Goal: Obtain resource: Download file/media

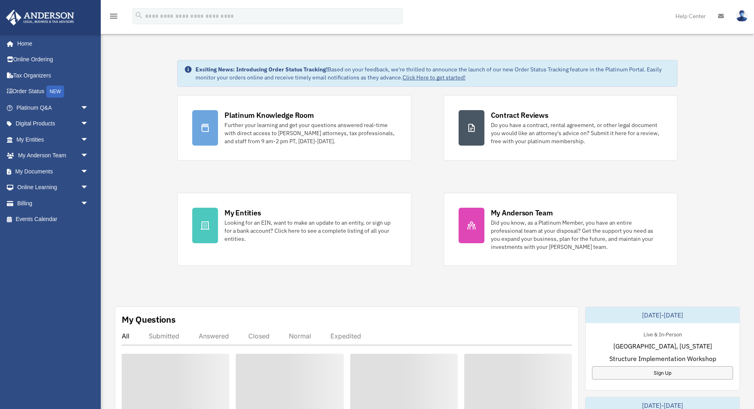
click at [430, 276] on div "Exciting News: Introducing Order Status Tracking! Based on your feedback, we're…" at bounding box center [427, 411] width 665 height 742
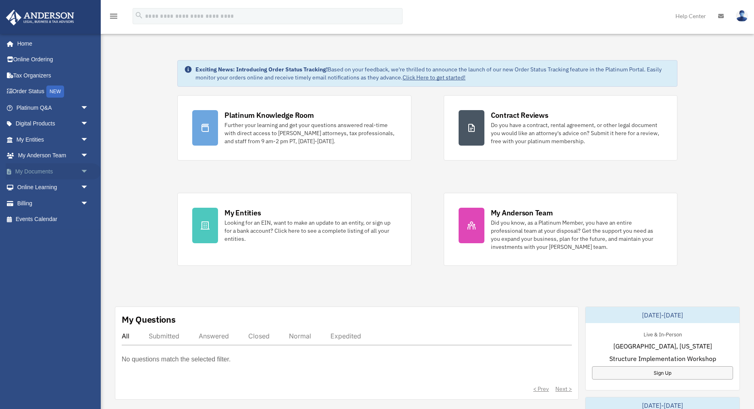
click at [85, 170] on span "arrow_drop_down" at bounding box center [89, 171] width 16 height 17
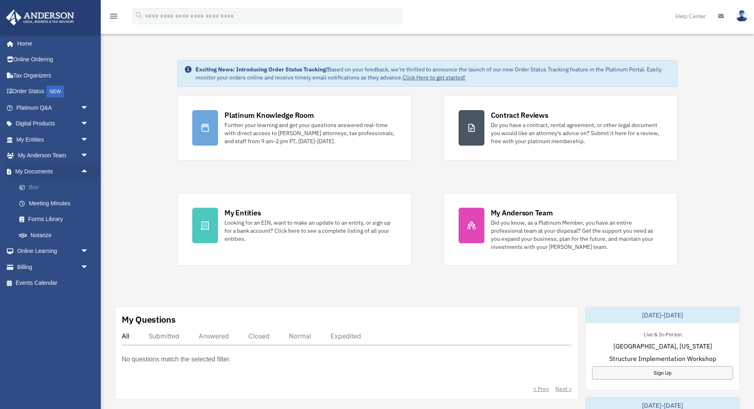
click at [30, 185] on link "Box" at bounding box center [55, 187] width 89 height 16
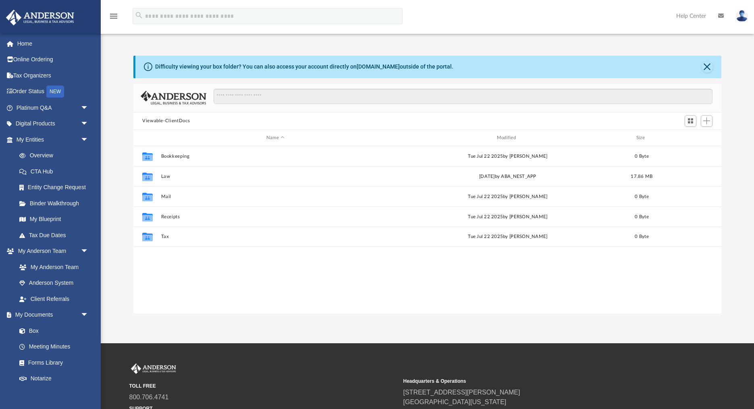
scroll to position [183, 588]
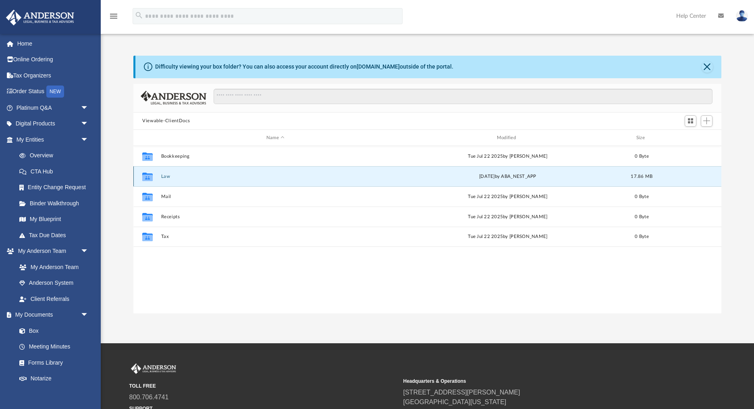
click at [165, 175] on button "Law" at bounding box center [275, 176] width 229 height 5
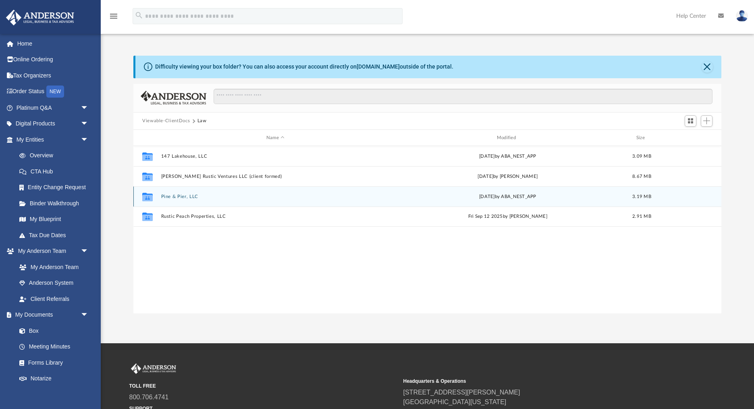
click at [184, 197] on button "Pine & Pier, LLC" at bounding box center [275, 196] width 229 height 5
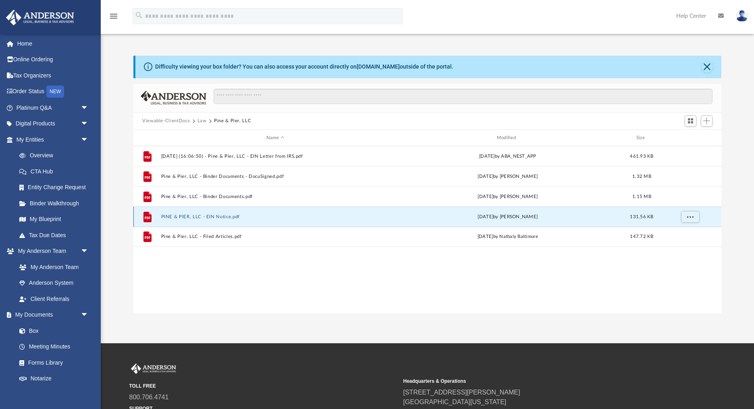
click at [181, 216] on button "PINE & PIER, LLC - EIN Notice.pdf" at bounding box center [275, 216] width 229 height 5
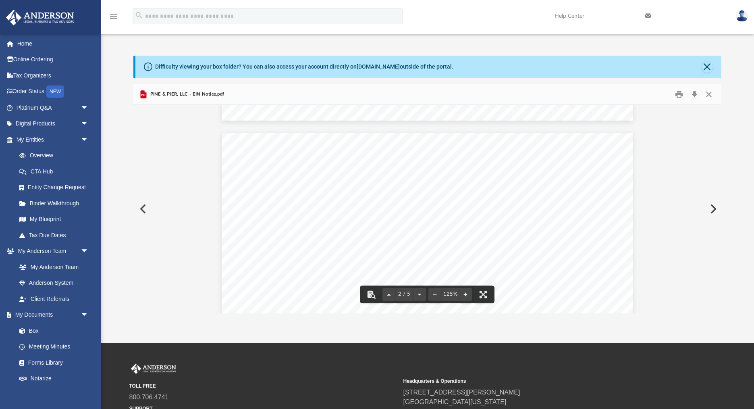
scroll to position [530, 0]
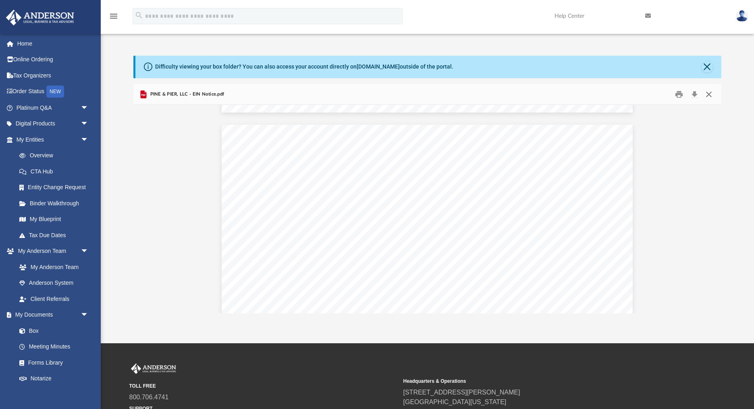
click at [709, 94] on button "Close" at bounding box center [709, 94] width 15 height 12
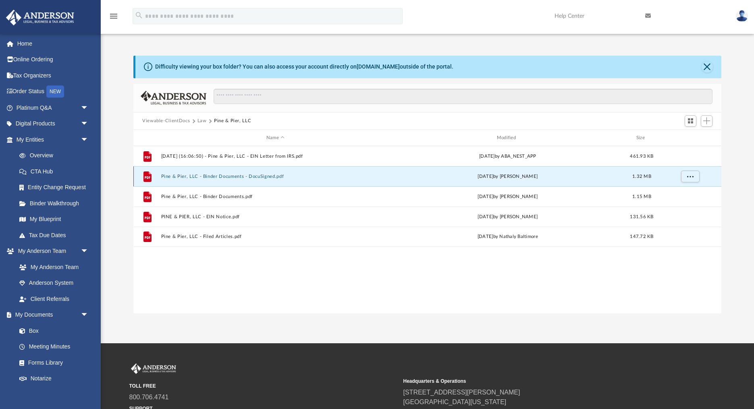
click at [228, 174] on button "Pine & Pier, LLC - Binder Documents - DocuSigned.pdf" at bounding box center [275, 176] width 229 height 5
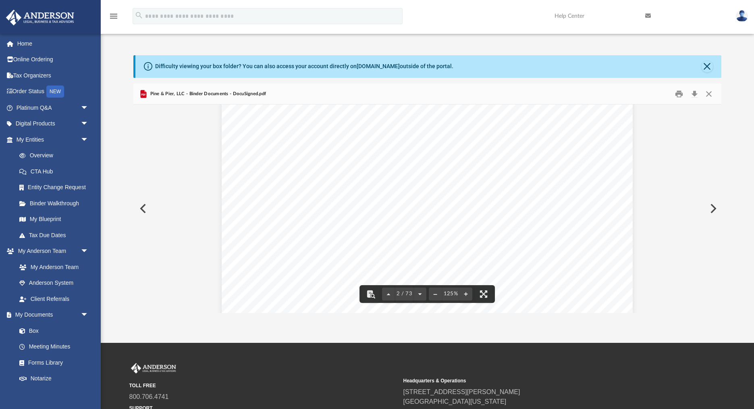
scroll to position [734, 0]
click at [710, 94] on button "Close" at bounding box center [709, 93] width 15 height 12
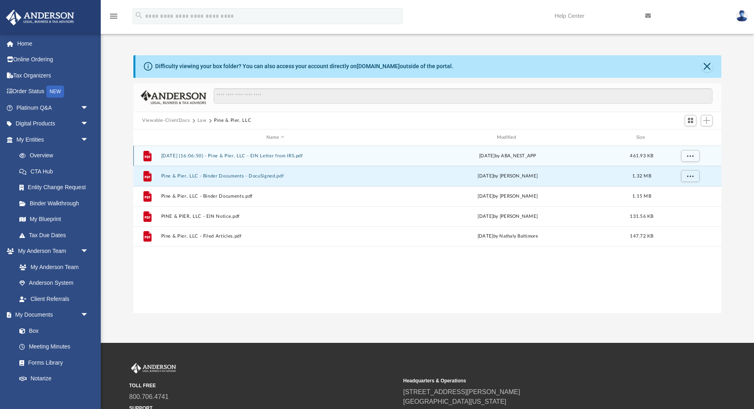
scroll to position [0, 0]
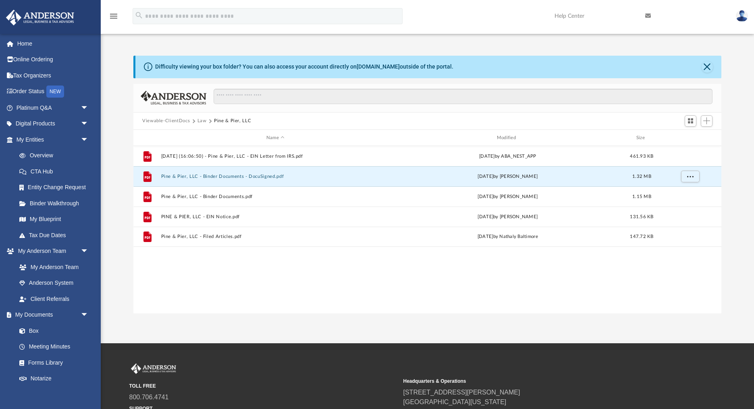
click at [200, 120] on button "Law" at bounding box center [201, 120] width 9 height 7
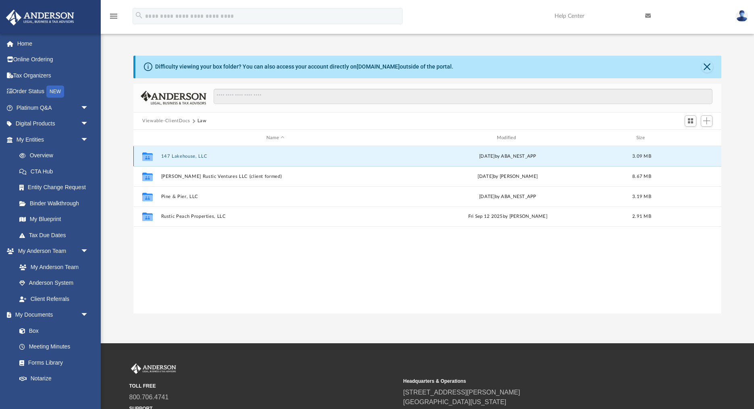
click at [185, 155] on button "147 Lakehouse, LLC" at bounding box center [275, 156] width 229 height 5
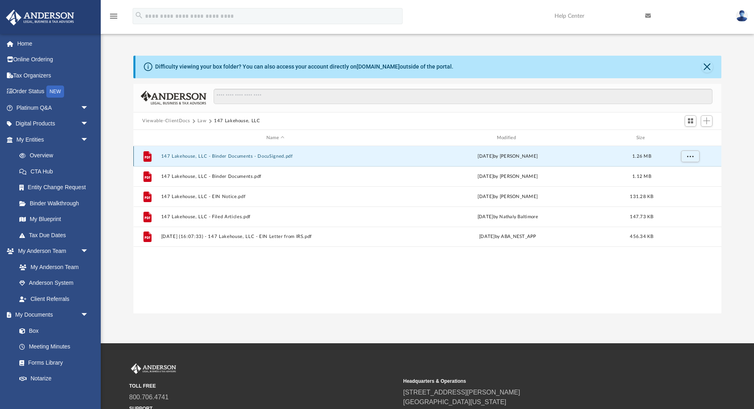
click at [237, 155] on button "147 Lakehouse, LLC - Binder Documents - DocuSigned.pdf" at bounding box center [275, 156] width 229 height 5
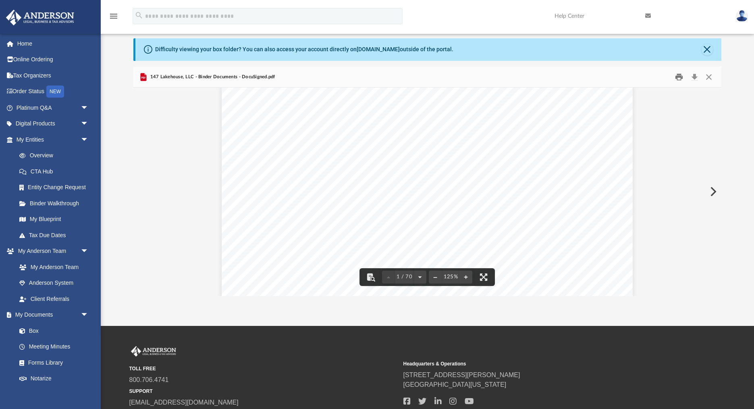
scroll to position [306, 0]
drag, startPoint x: 707, startPoint y: 76, endPoint x: 695, endPoint y: 77, distance: 11.7
click at [705, 76] on button "Close" at bounding box center [709, 77] width 15 height 12
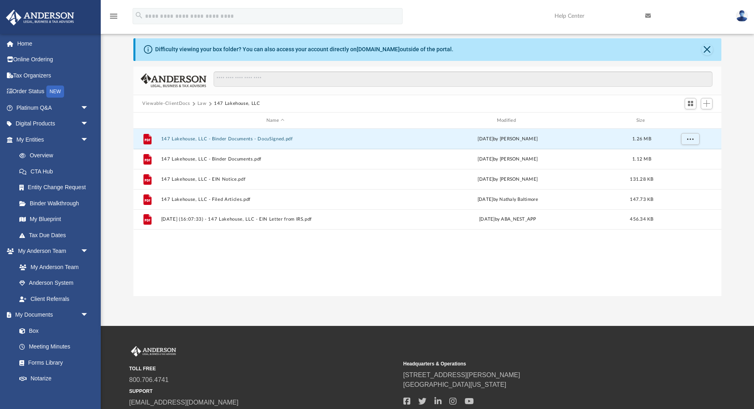
click at [198, 102] on button "Law" at bounding box center [201, 103] width 9 height 7
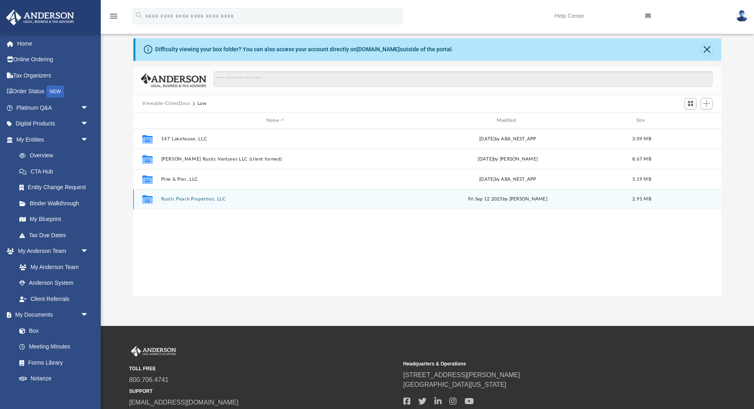
click at [195, 200] on button "Rustic Peach Properties, LLC" at bounding box center [275, 199] width 229 height 5
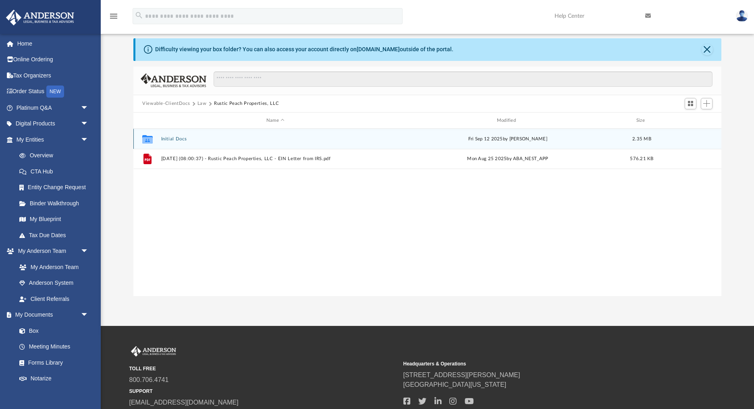
click at [180, 138] on button "Initial Docs" at bounding box center [275, 138] width 229 height 5
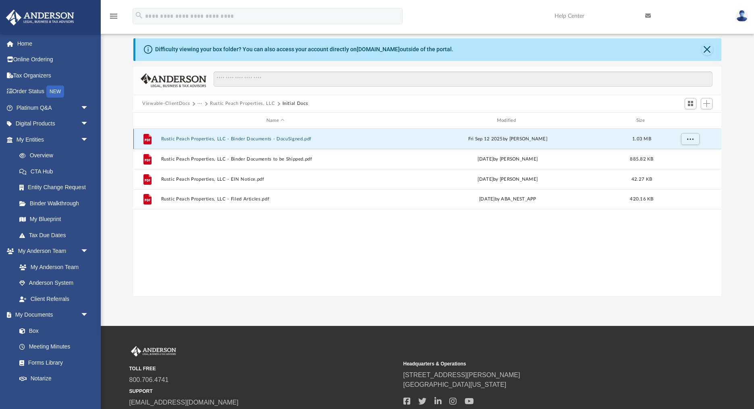
click at [227, 139] on button "Rustic Peach Properties, LLC - Binder Documents - DocuSigned.pdf" at bounding box center [275, 138] width 229 height 5
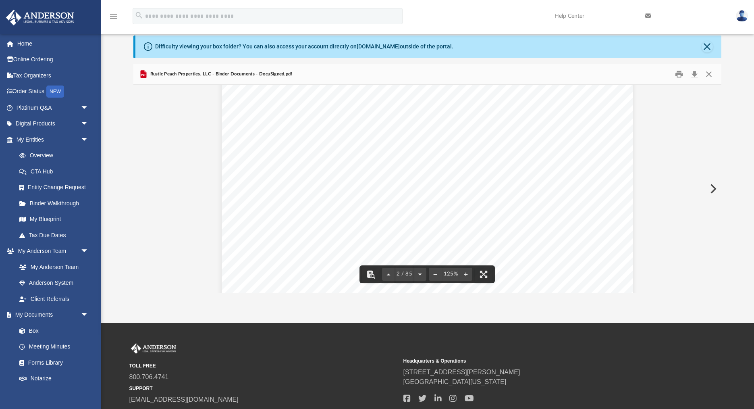
scroll to position [669, 0]
drag, startPoint x: 708, startPoint y: 47, endPoint x: 727, endPoint y: 29, distance: 26.2
click at [709, 45] on button "Close" at bounding box center [707, 46] width 11 height 11
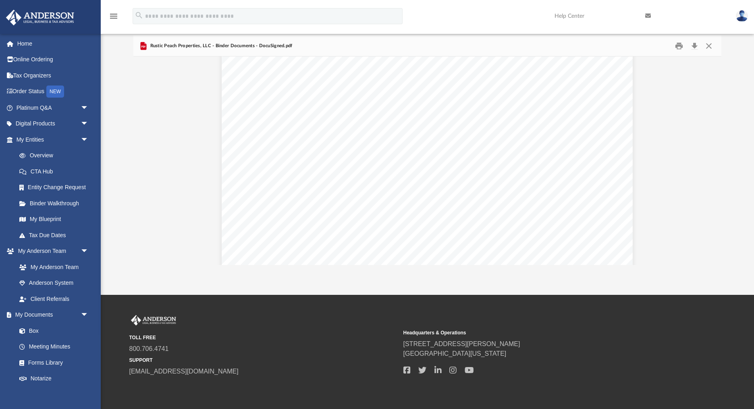
click at [744, 12] on img at bounding box center [742, 16] width 12 height 12
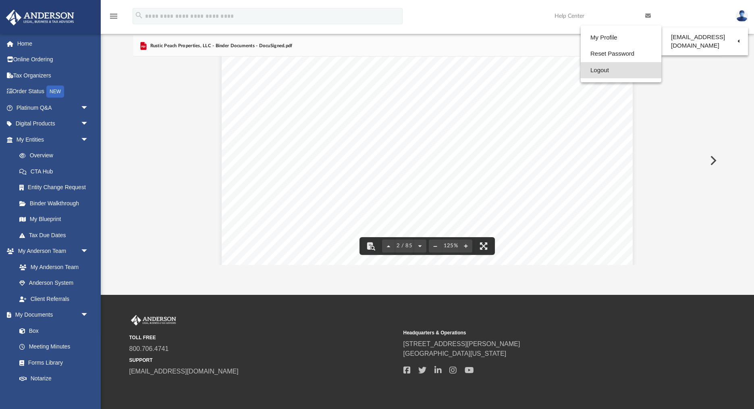
click at [594, 71] on link "Logout" at bounding box center [621, 70] width 81 height 17
